Goal: Task Accomplishment & Management: Manage account settings

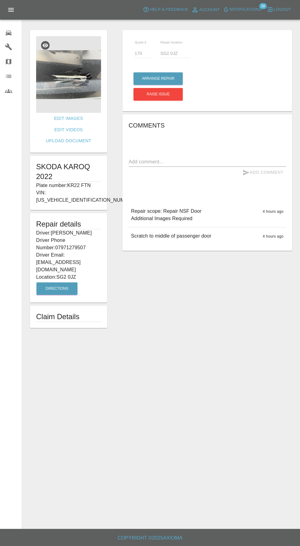
click at [15, 33] on div at bounding box center [13, 32] width 17 height 9
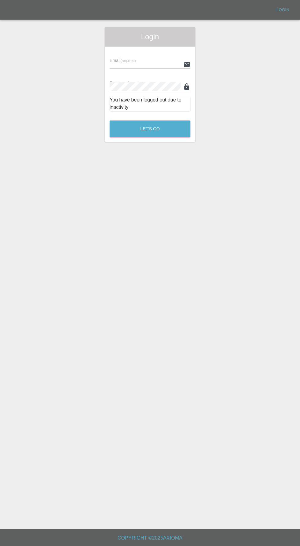
click at [148, 64] on input "text" at bounding box center [145, 64] width 71 height 9
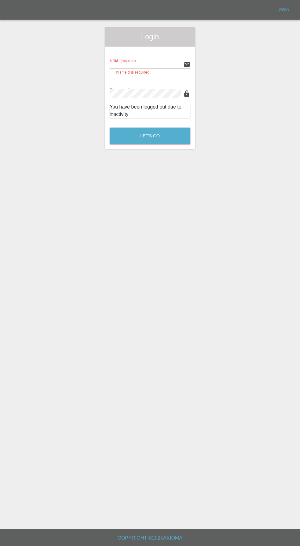
type input "info@darkknightbodyworks.co.uk"
click at [110, 127] on button "Let's Go" at bounding box center [150, 135] width 81 height 17
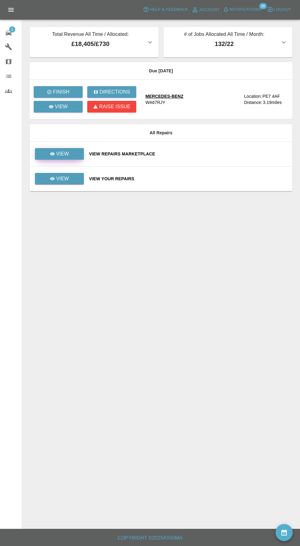
click at [71, 151] on link "View" at bounding box center [59, 154] width 49 height 12
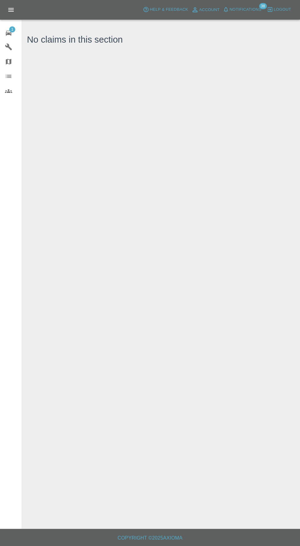
click at [14, 31] on span "1" at bounding box center [12, 29] width 6 height 6
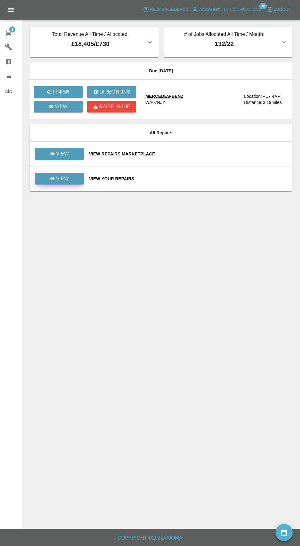
click at [74, 181] on link "View" at bounding box center [59, 179] width 49 height 12
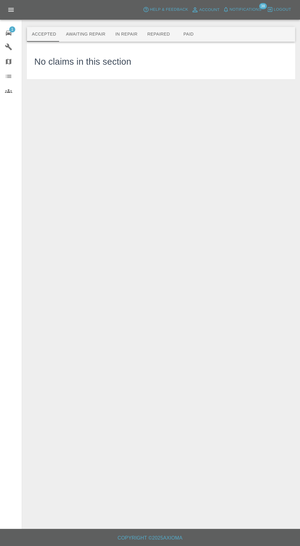
click at [86, 35] on button "Awaiting Repair" at bounding box center [85, 34] width 49 height 15
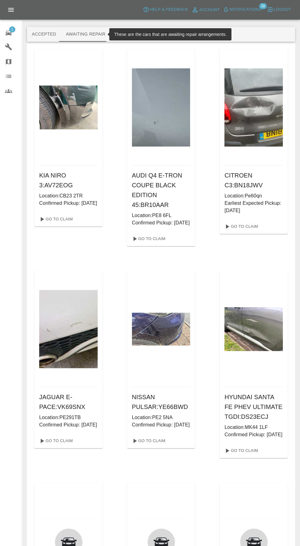
click at [120, 38] on button "In Repair" at bounding box center [127, 34] width 32 height 15
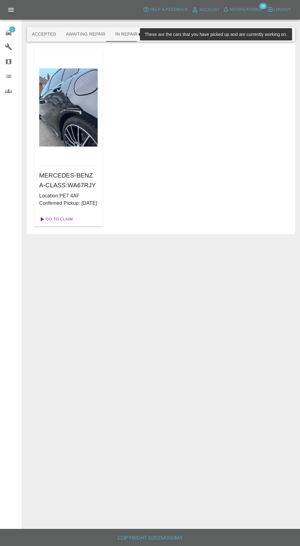
click at [53, 224] on link "Go To Claim" at bounding box center [56, 219] width 38 height 10
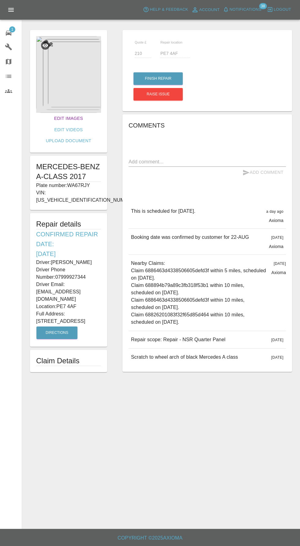
click at [52, 118] on link "Edit Images" at bounding box center [69, 118] width 34 height 11
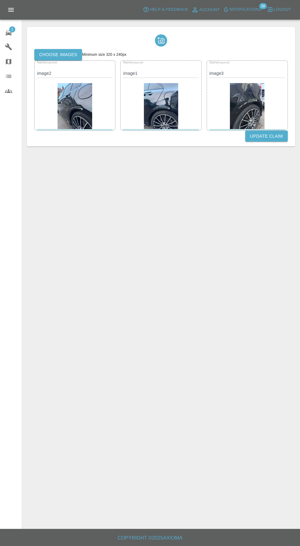
click at [49, 52] on label "Choose images" at bounding box center [58, 54] width 48 height 11
click at [0, 0] on input "Choose images" at bounding box center [0, 0] width 0 height 0
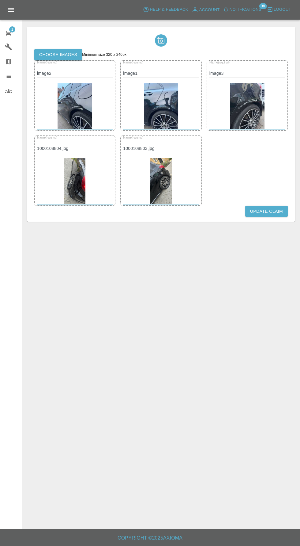
click at [274, 211] on button "Update Claim" at bounding box center [266, 211] width 43 height 11
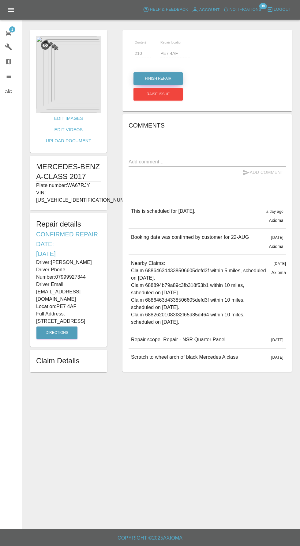
click at [155, 79] on button "Finish Repair" at bounding box center [158, 78] width 49 height 13
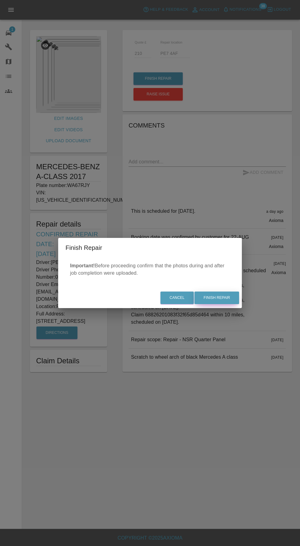
click at [225, 300] on button "Finish Repair" at bounding box center [217, 297] width 45 height 13
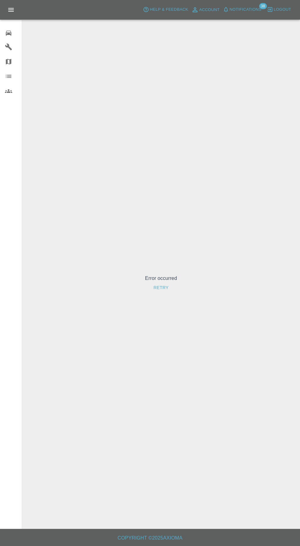
click at [14, 34] on div at bounding box center [13, 32] width 17 height 9
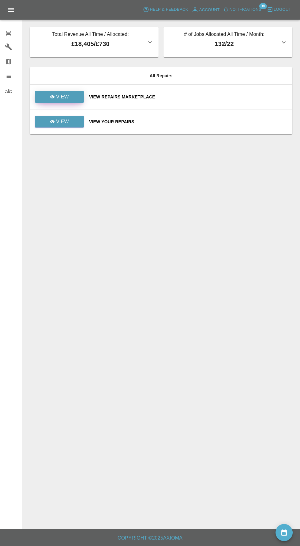
click at [64, 96] on p "View" at bounding box center [62, 96] width 13 height 7
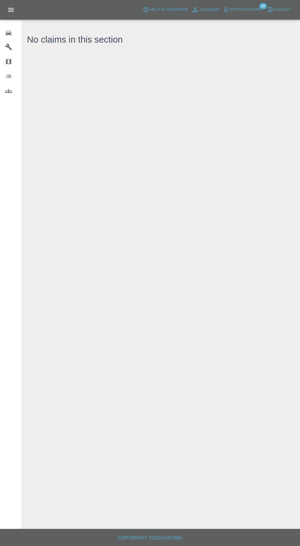
click at [17, 34] on div "0" at bounding box center [13, 32] width 17 height 9
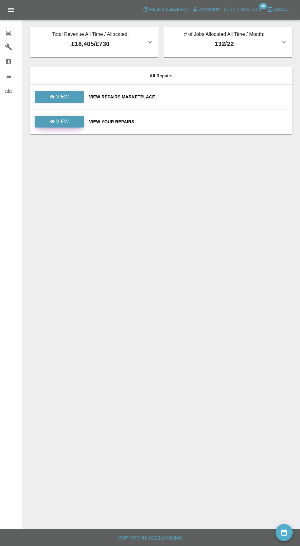
click at [60, 125] on link "View" at bounding box center [59, 122] width 49 height 12
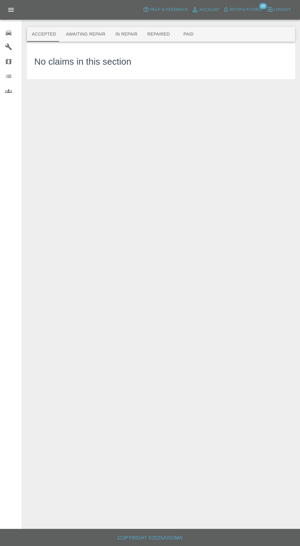
click at [82, 41] on button "Awaiting Repair" at bounding box center [85, 34] width 49 height 15
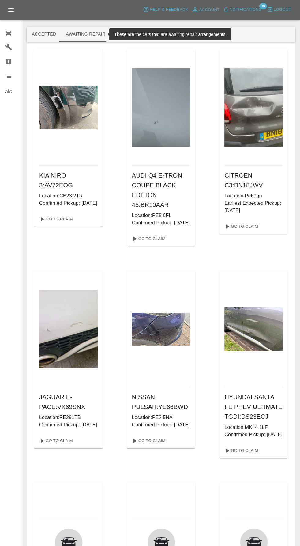
click at [123, 32] on button "In Repair" at bounding box center [127, 34] width 32 height 15
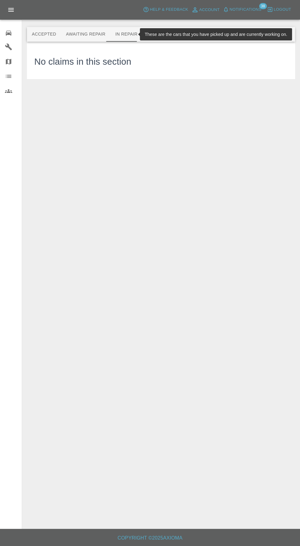
click at [188, 30] on button "Paid" at bounding box center [189, 34] width 28 height 15
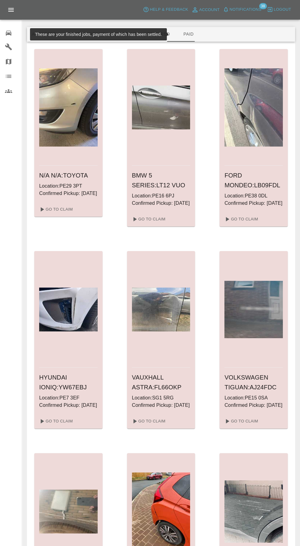
click at [182, 35] on button "Paid" at bounding box center [189, 34] width 28 height 15
click at [157, 33] on button "Repaired" at bounding box center [158, 34] width 32 height 15
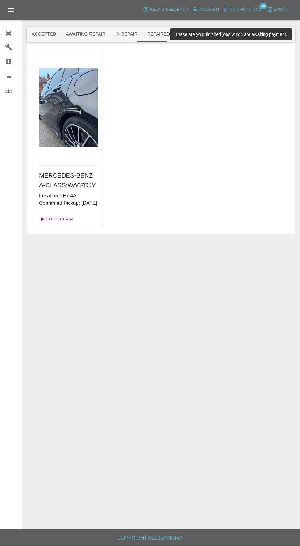
click at [60, 224] on link "Go To Claim" at bounding box center [56, 219] width 38 height 10
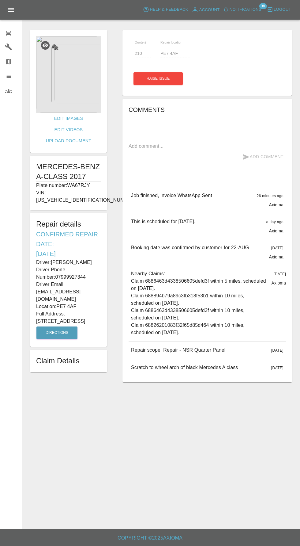
click at [85, 84] on img at bounding box center [68, 74] width 65 height 77
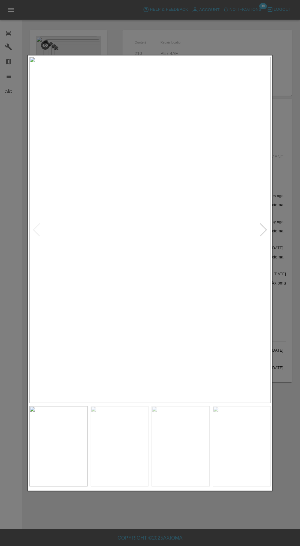
click at [263, 232] on div at bounding box center [263, 229] width 8 height 13
click at [270, 236] on img at bounding box center [149, 229] width 241 height 346
click at [263, 230] on div at bounding box center [263, 229] width 8 height 13
click at [263, 229] on div at bounding box center [263, 229] width 8 height 13
click at [261, 236] on div at bounding box center [263, 229] width 8 height 13
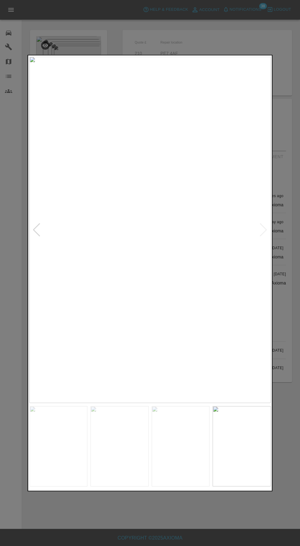
click at [260, 232] on img at bounding box center [149, 229] width 241 height 346
click at [261, 233] on img at bounding box center [149, 229] width 241 height 346
click at [285, 185] on div at bounding box center [150, 273] width 300 height 546
